Goal: Navigation & Orientation: Go to known website

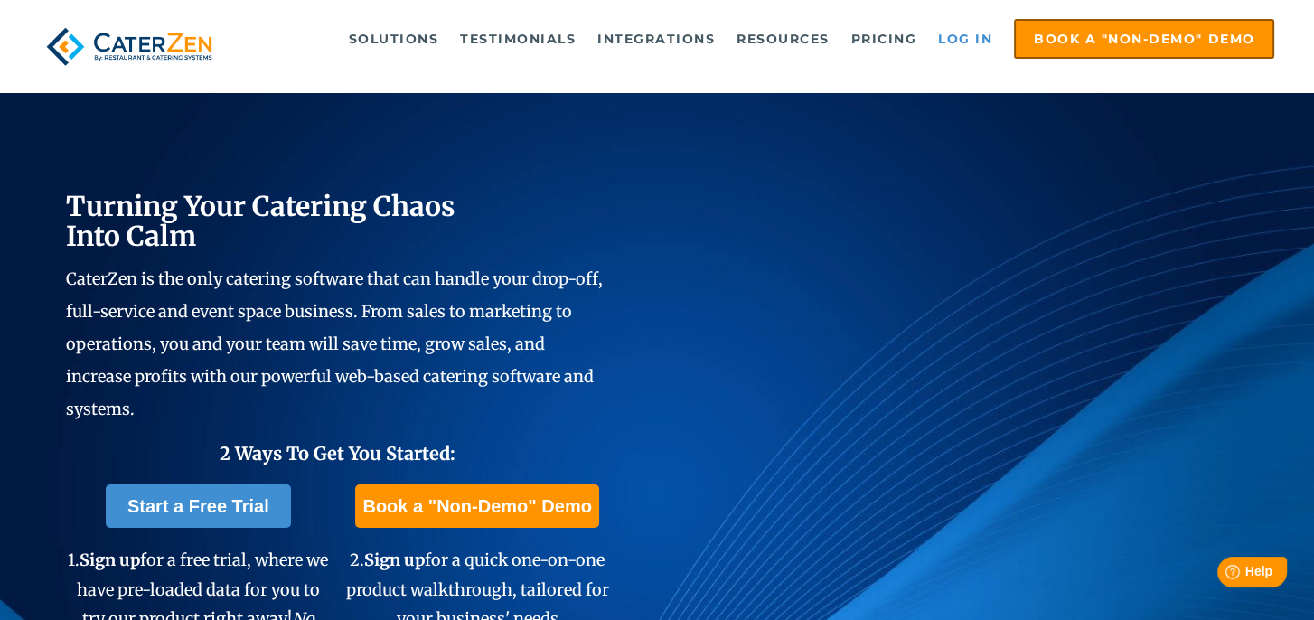
click at [962, 33] on link "Log in" at bounding box center [965, 39] width 72 height 36
click at [954, 36] on link "Log in" at bounding box center [965, 39] width 72 height 36
click at [957, 33] on link "Log in" at bounding box center [965, 39] width 72 height 36
